Goal: Obtain resource: Obtain resource

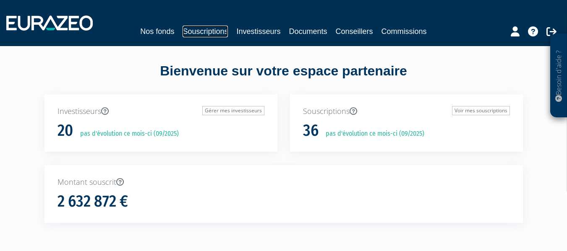
click at [202, 33] on link "Souscriptions" at bounding box center [205, 32] width 45 height 12
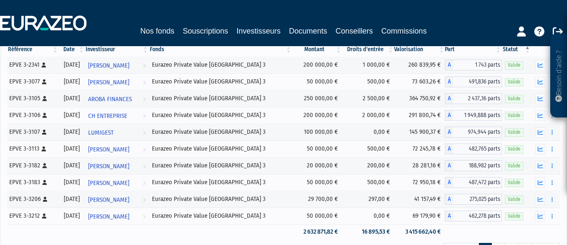
scroll to position [107, 0]
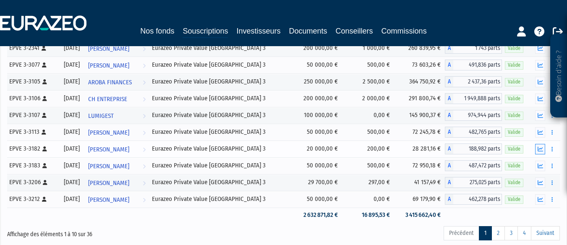
click at [542, 153] on button "button" at bounding box center [540, 149] width 10 height 10
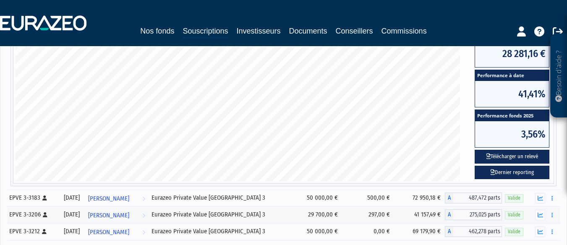
scroll to position [341, 0]
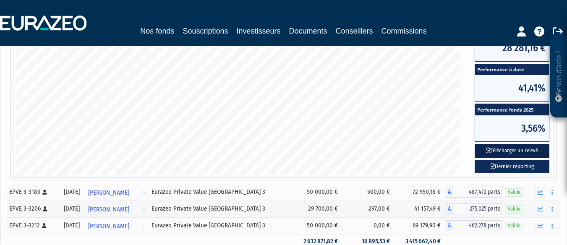
click at [515, 151] on button "Télécharger un relevé" at bounding box center [512, 151] width 75 height 14
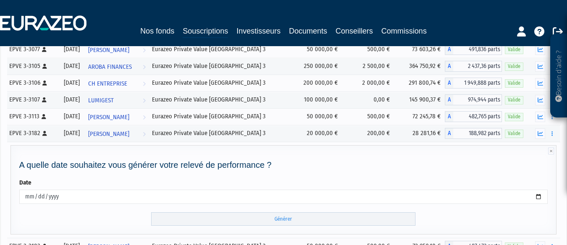
scroll to position [176, 0]
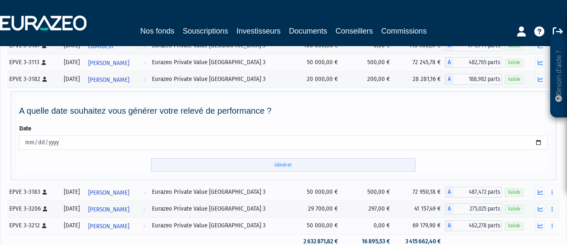
click at [285, 164] on input "Générer" at bounding box center [283, 165] width 264 height 14
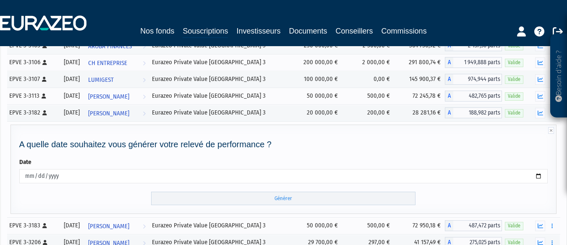
scroll to position [126, 0]
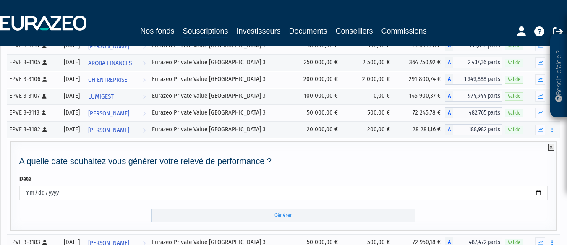
click at [552, 149] on icon at bounding box center [551, 147] width 6 height 7
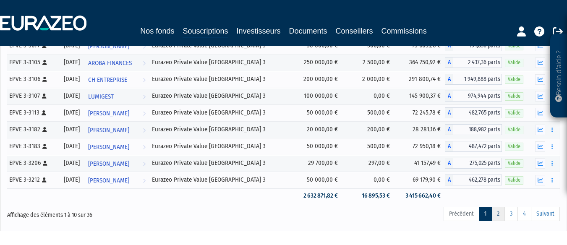
click at [498, 213] on link "2" at bounding box center [498, 214] width 13 height 14
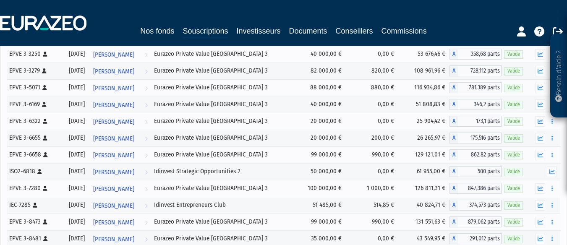
scroll to position [134, 0]
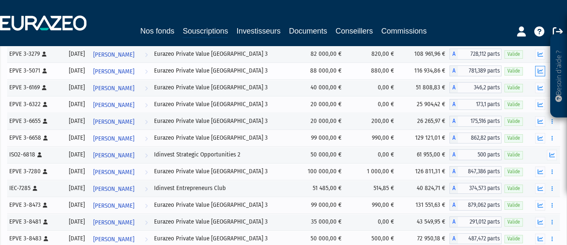
click at [540, 68] on button "button" at bounding box center [540, 71] width 10 height 10
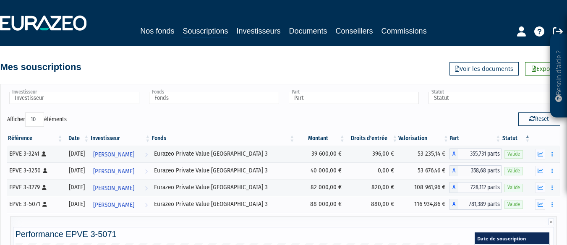
scroll to position [0, 0]
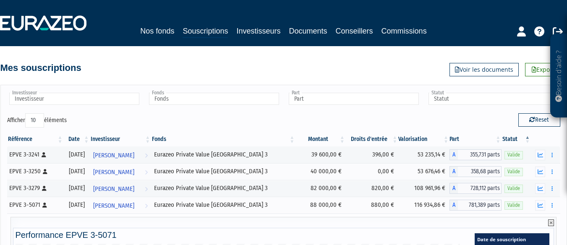
click at [552, 222] on icon at bounding box center [551, 223] width 6 height 7
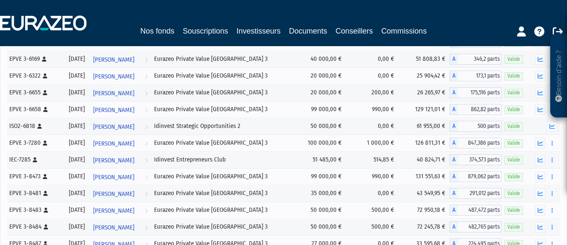
scroll to position [179, 0]
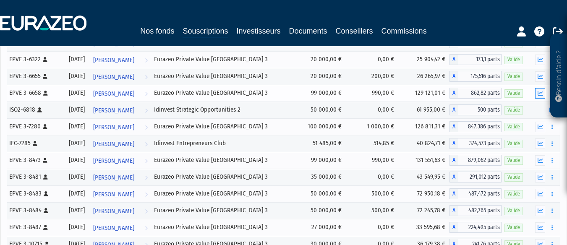
click at [541, 95] on icon "button" at bounding box center [540, 93] width 5 height 5
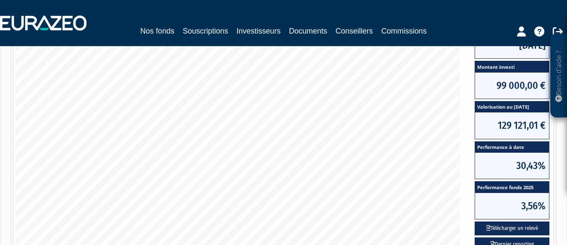
scroll to position [65, 0]
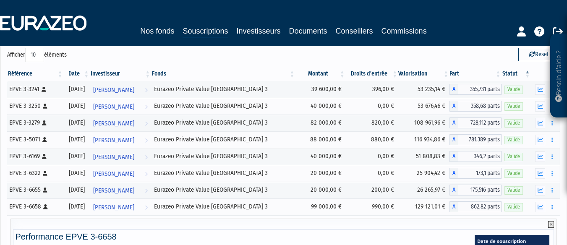
click at [552, 224] on icon at bounding box center [551, 224] width 6 height 7
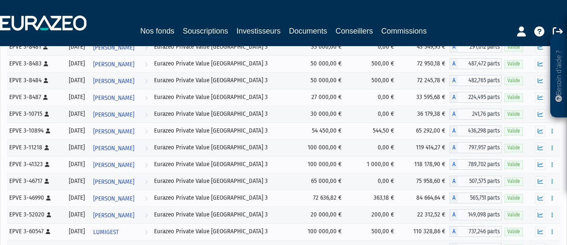
scroll to position [317, 0]
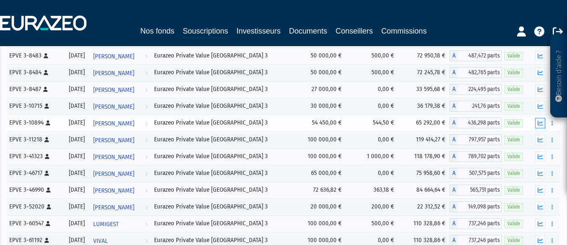
click at [541, 126] on icon "button" at bounding box center [540, 122] width 5 height 5
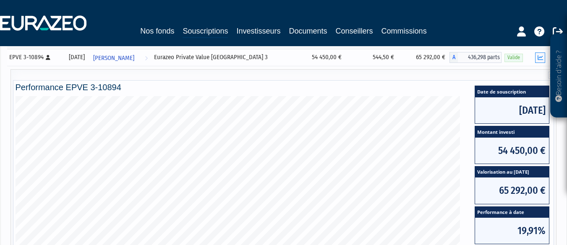
scroll to position [385, 0]
